Goal: Task Accomplishment & Management: Complete application form

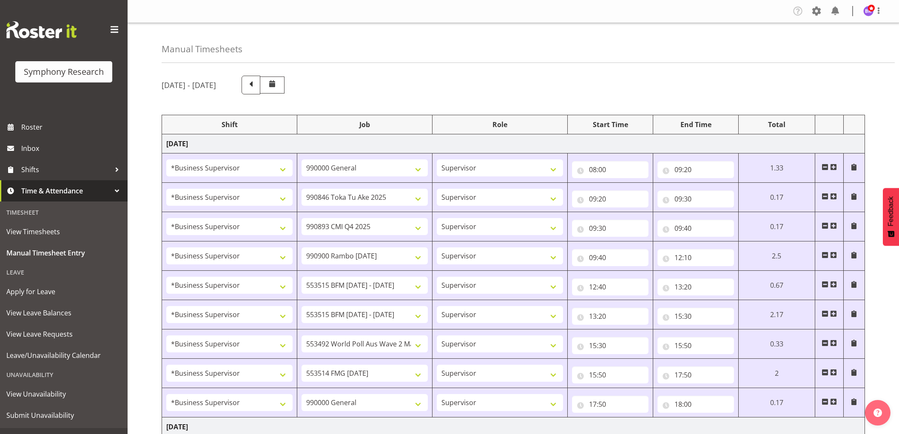
select select "1607"
select select "743"
select select "1607"
select select "9426"
select select "1607"
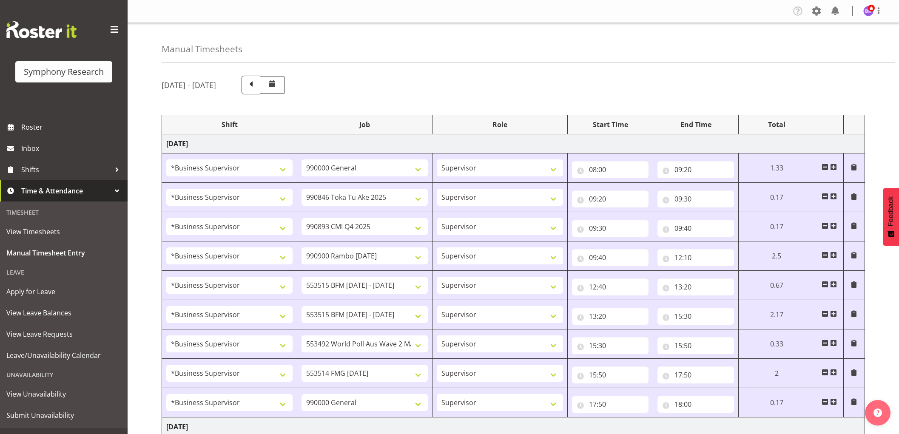
select select "10575"
select select "1607"
select select "10732"
select select "1607"
select select "10731"
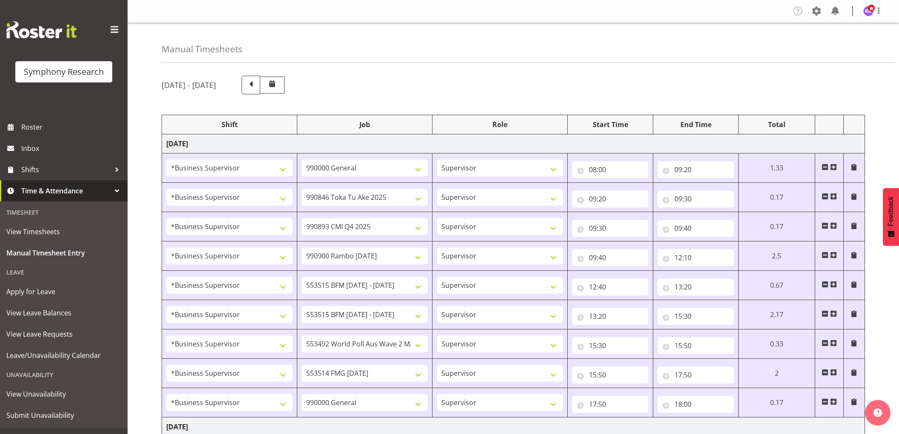
select select "1607"
select select "10731"
select select "1607"
select select "10499"
select select "1607"
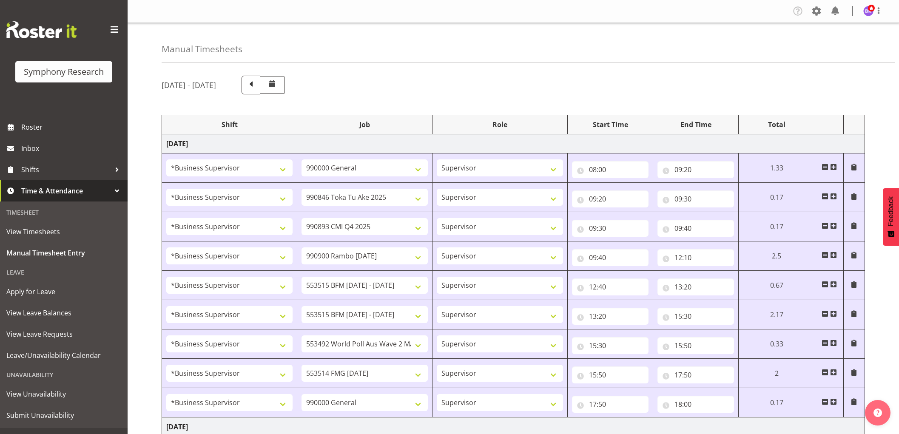
select select "10730"
select select "1607"
select select "743"
select select "1607"
select select "10527"
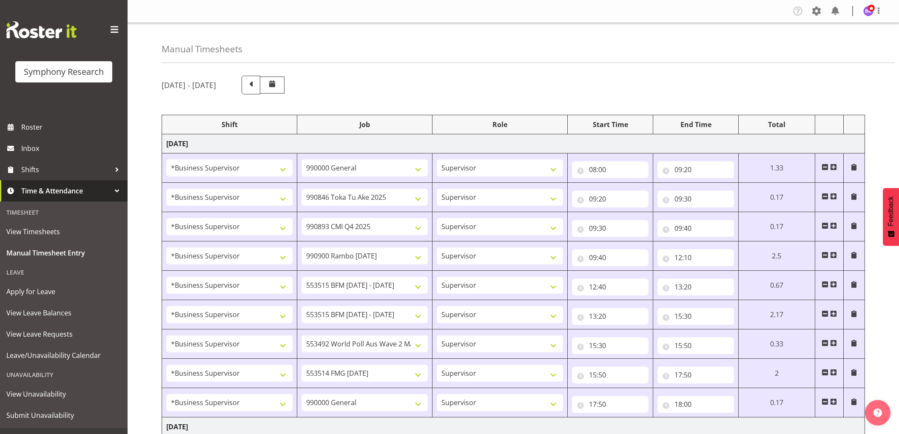
select select "1607"
select select "9426"
select select "1607"
select select "10575"
select select "1607"
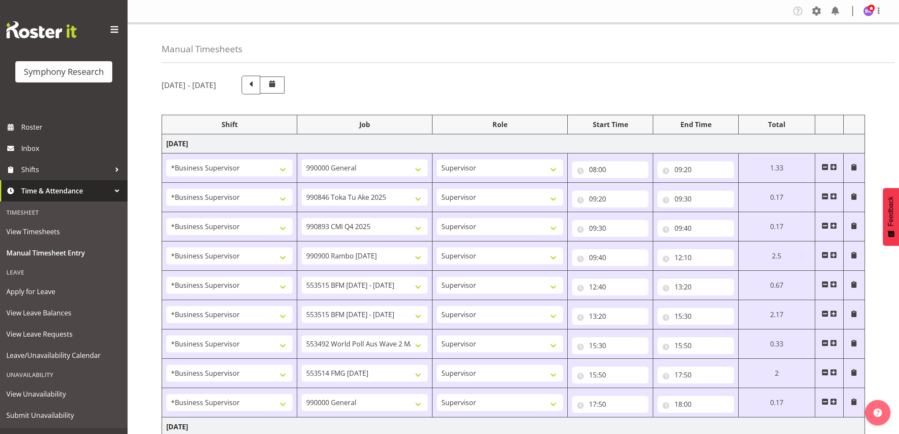
select select "10732"
select select "1607"
select select
select select "1607"
select select
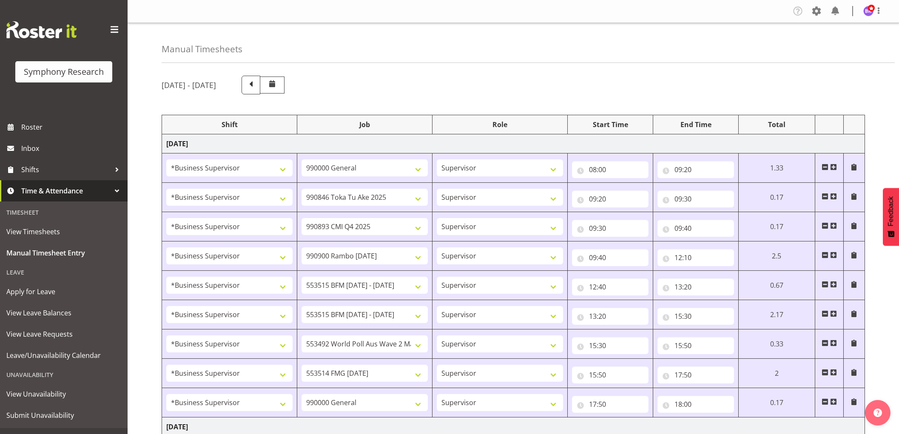
select select "1607"
select select "10730"
select select "1607"
select select "10499"
select select "1607"
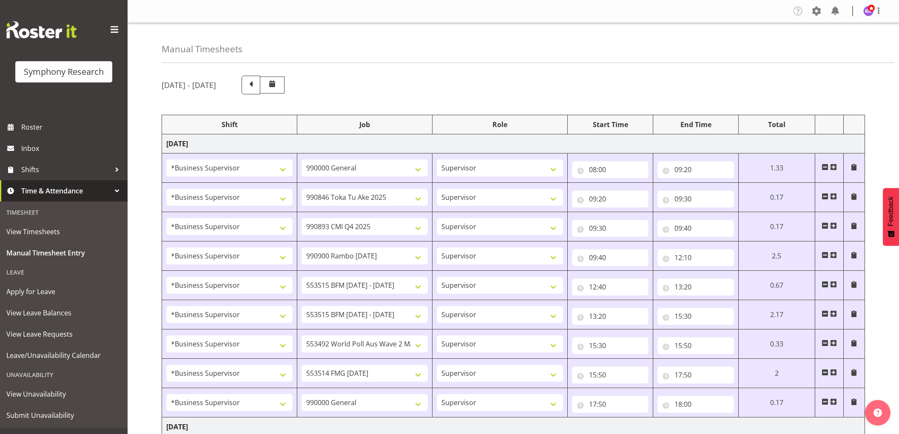
select select "743"
select select "1607"
select select "743"
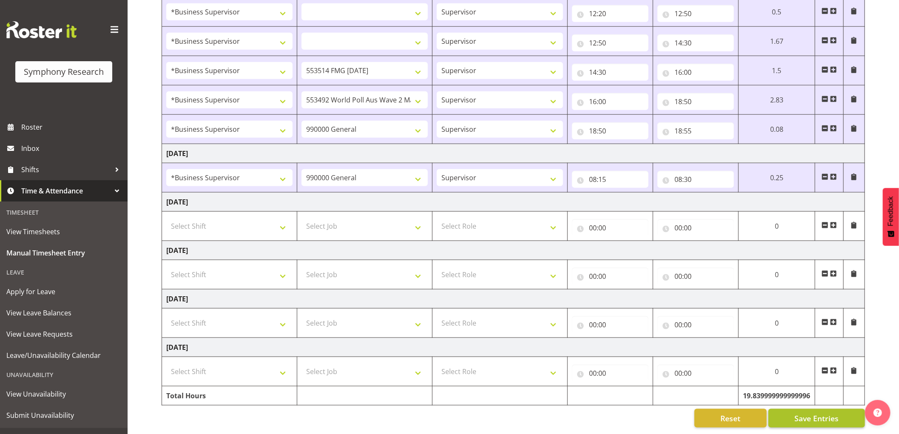
scroll to position [566, 0]
click at [810, 413] on span "Save Entries" at bounding box center [816, 418] width 44 height 11
select select
